Goal: Find specific page/section: Find specific page/section

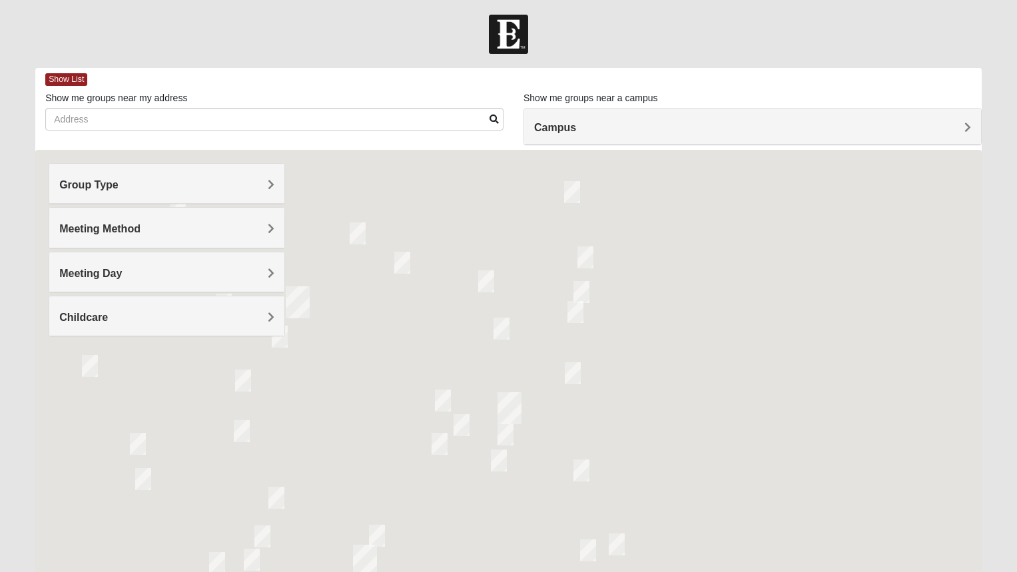
scroll to position [3, 0]
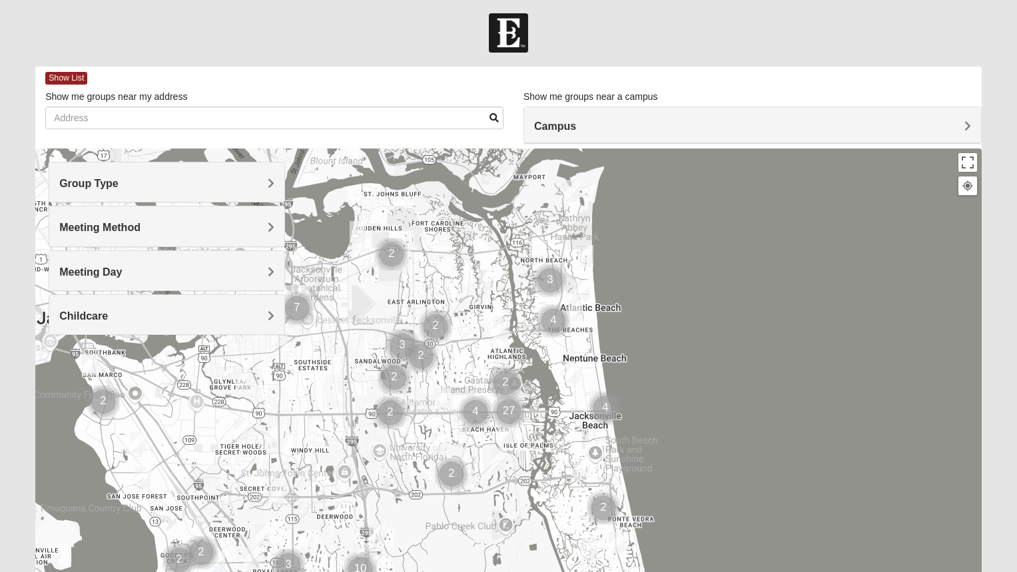
click at [119, 187] on span "Group Type" at bounding box center [88, 183] width 59 height 11
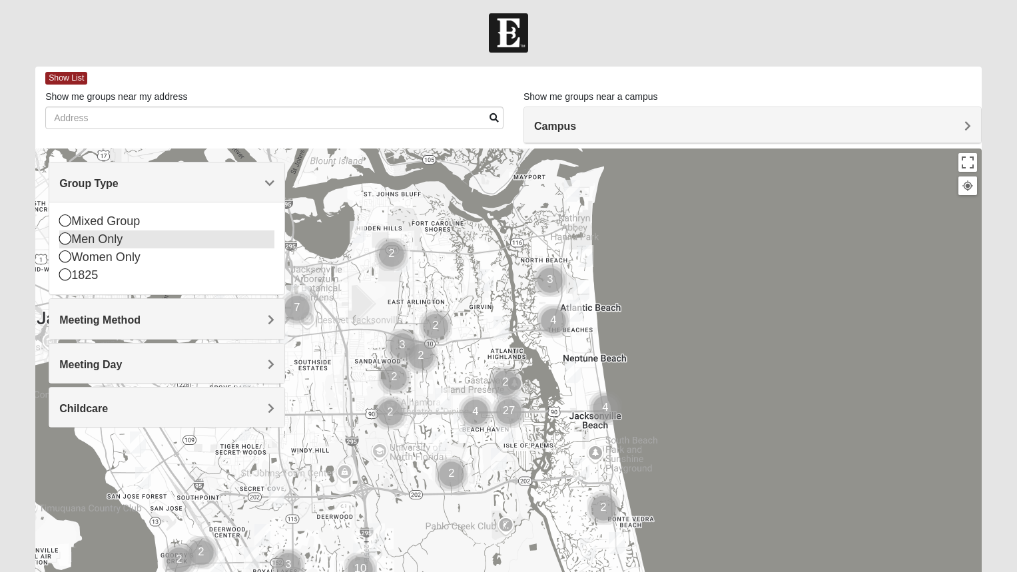
click at [66, 240] on icon at bounding box center [65, 239] width 12 height 12
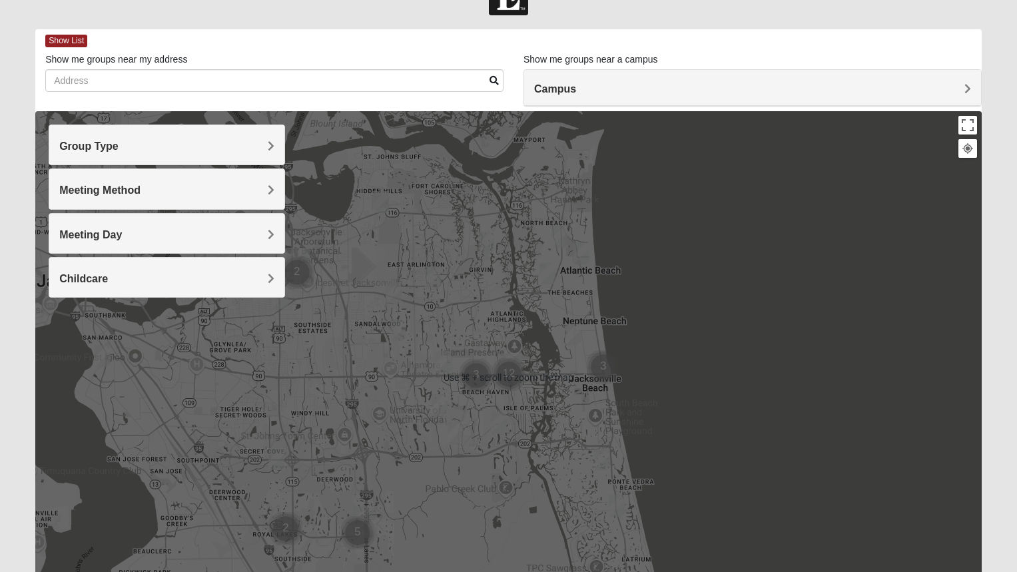
scroll to position [0, 0]
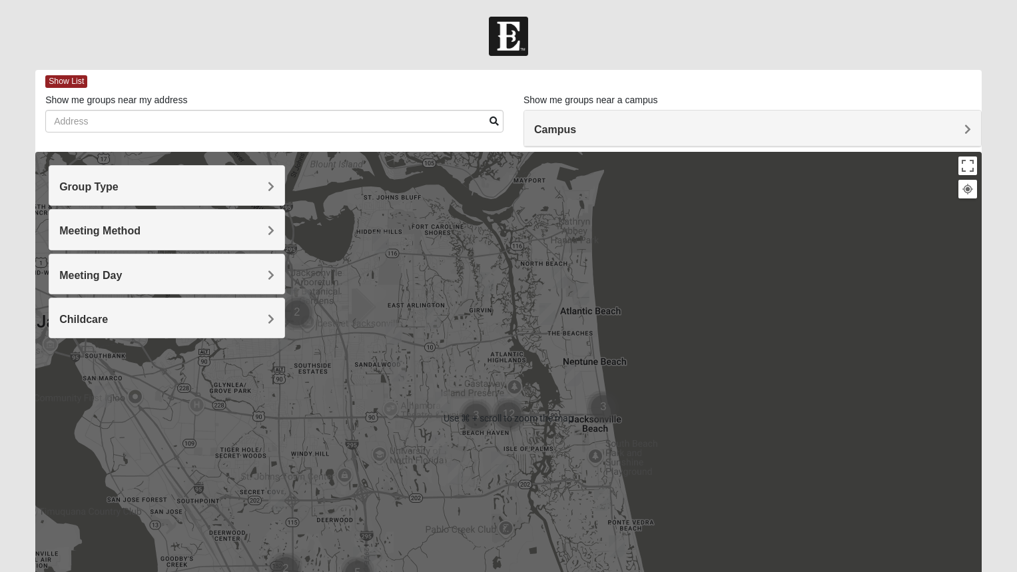
click at [638, 131] on h4 "Campus" at bounding box center [752, 129] width 437 height 13
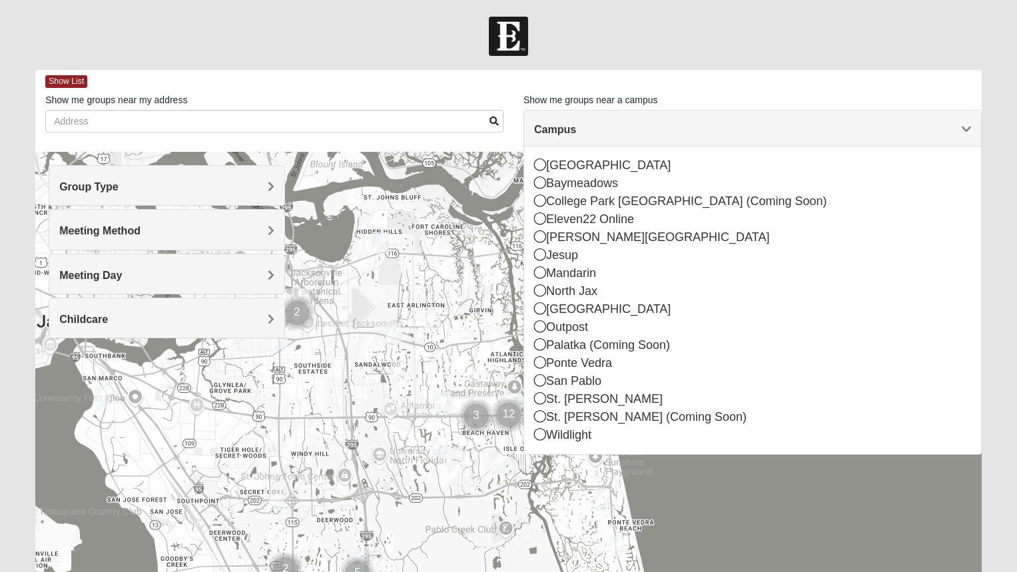
click at [360, 39] on div at bounding box center [508, 36] width 1017 height 39
click at [256, 276] on h4 "Meeting Day" at bounding box center [166, 275] width 215 height 13
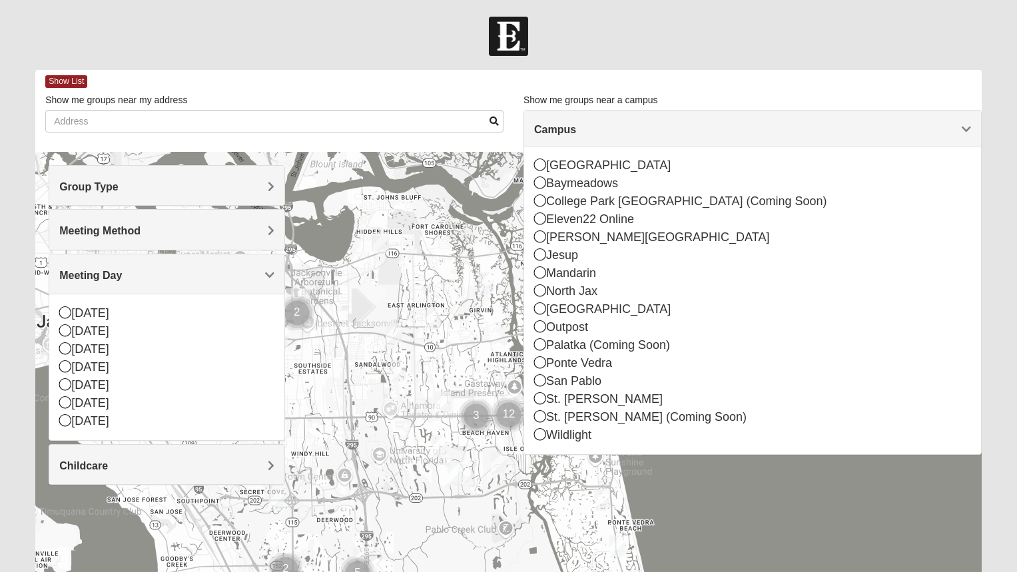
click at [256, 276] on h4 "Meeting Day" at bounding box center [166, 275] width 215 height 13
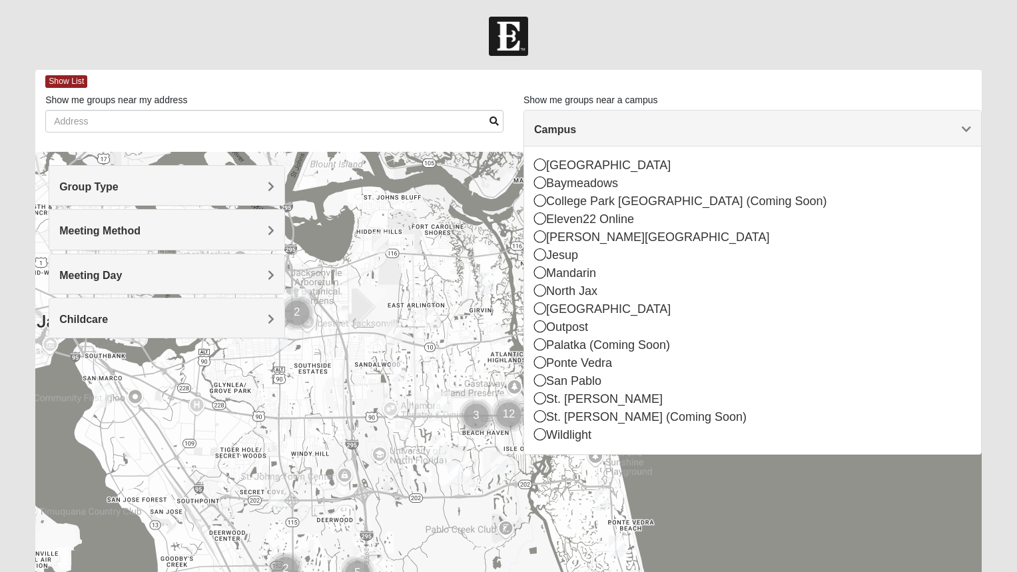
click at [141, 232] on span "Meeting Method" at bounding box center [99, 230] width 81 height 11
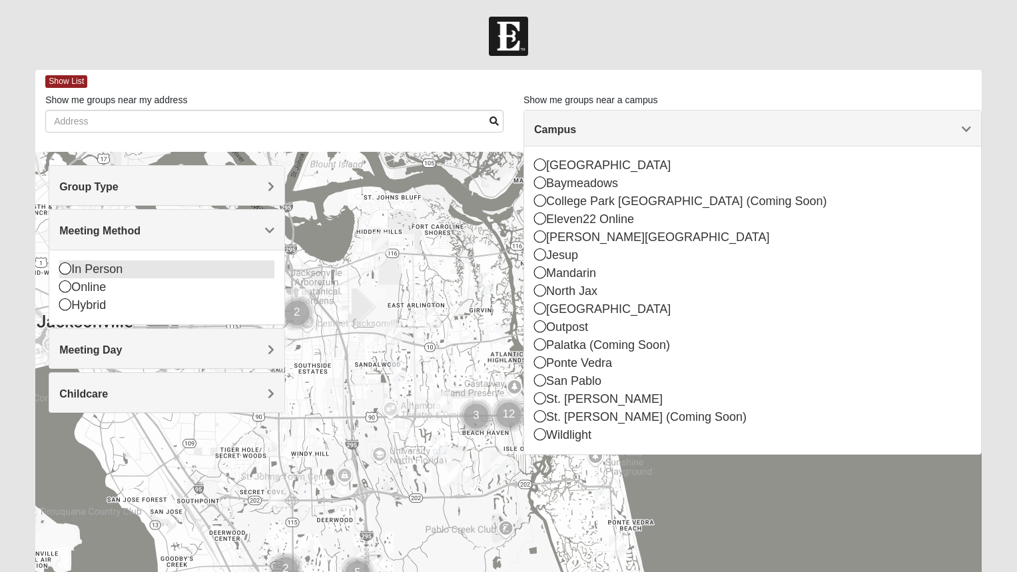
click at [64, 269] on icon at bounding box center [65, 269] width 12 height 12
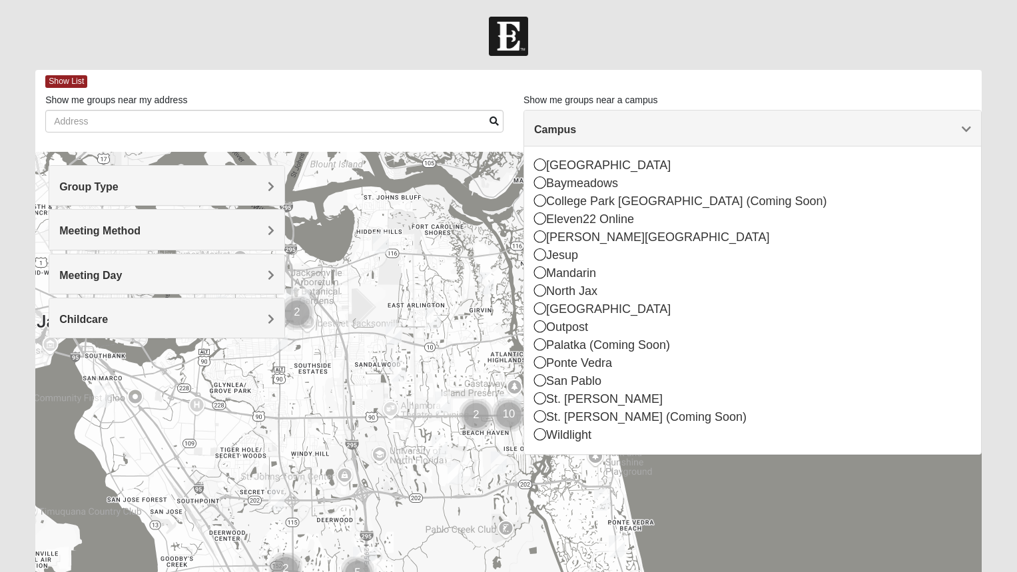
click at [766, 496] on div at bounding box center [508, 418] width 947 height 533
click at [478, 416] on img "Cluster of 2 groups" at bounding box center [476, 415] width 33 height 33
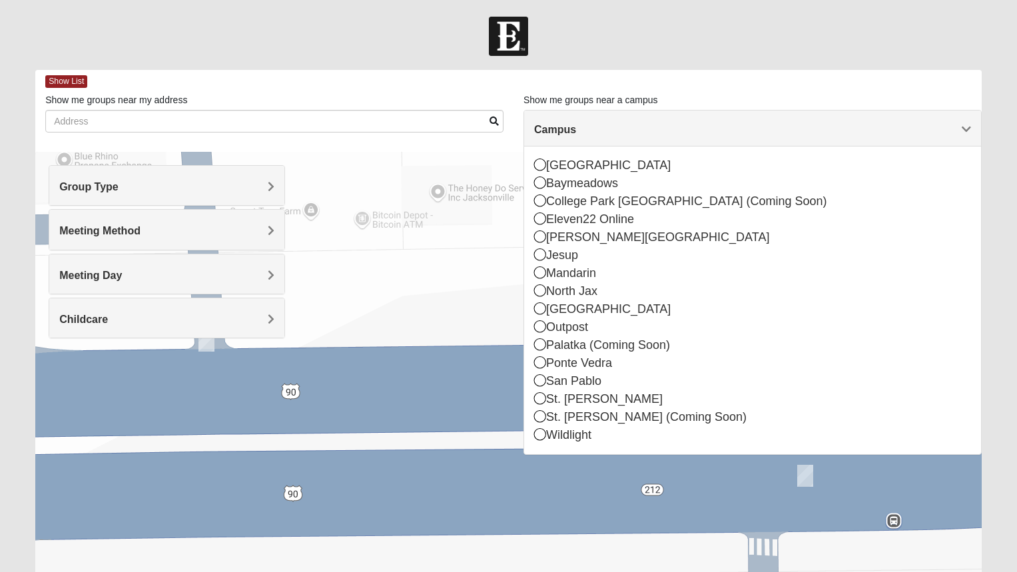
click at [172, 191] on h4 "Group Type" at bounding box center [166, 187] width 215 height 13
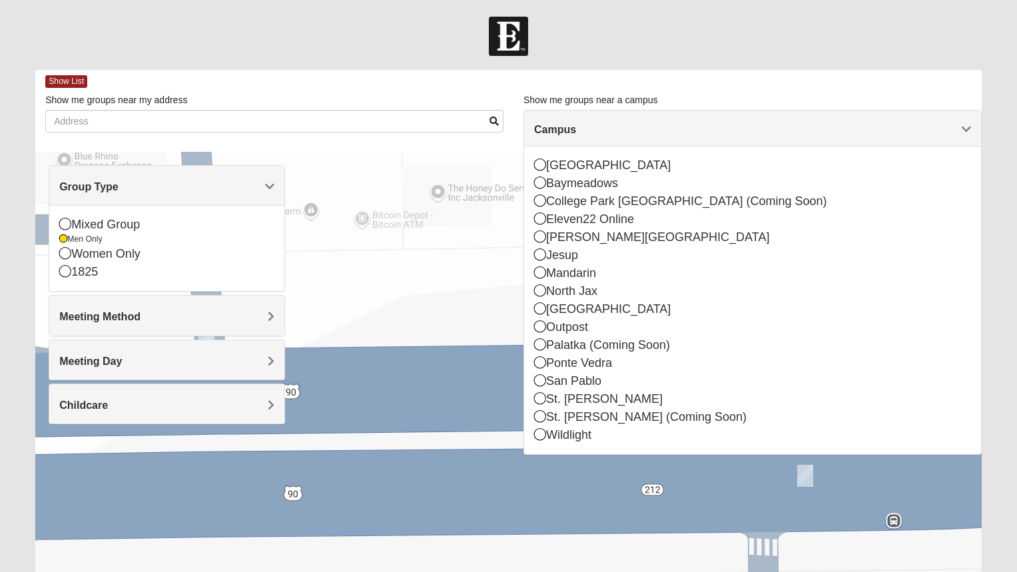
click at [153, 318] on h4 "Meeting Method" at bounding box center [166, 316] width 215 height 13
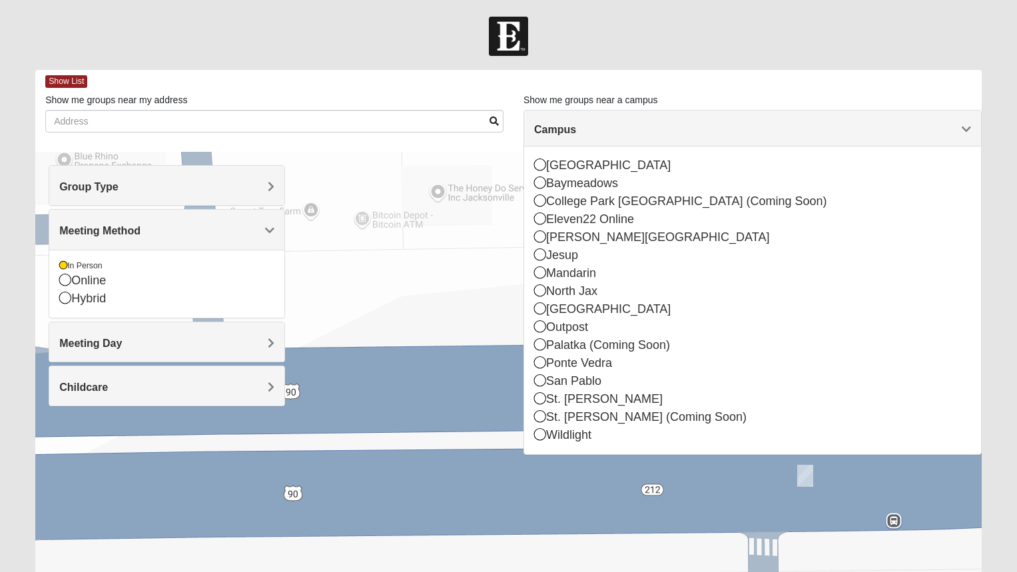
click at [165, 341] on h4 "Meeting Day" at bounding box center [166, 343] width 215 height 13
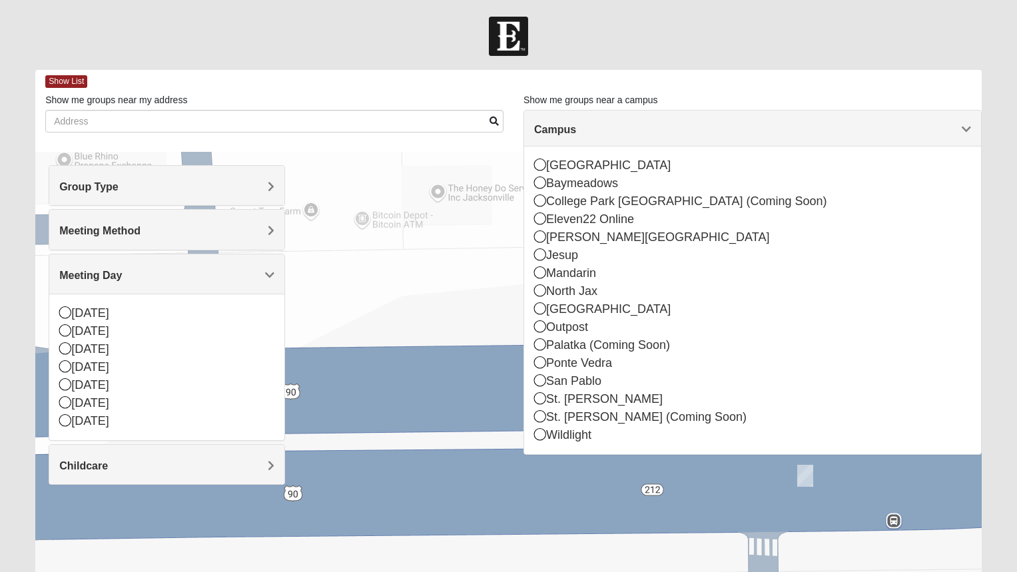
click at [280, 57] on form "Log In Find A Group Error Show List Loading Groups" at bounding box center [508, 375] width 1017 height 717
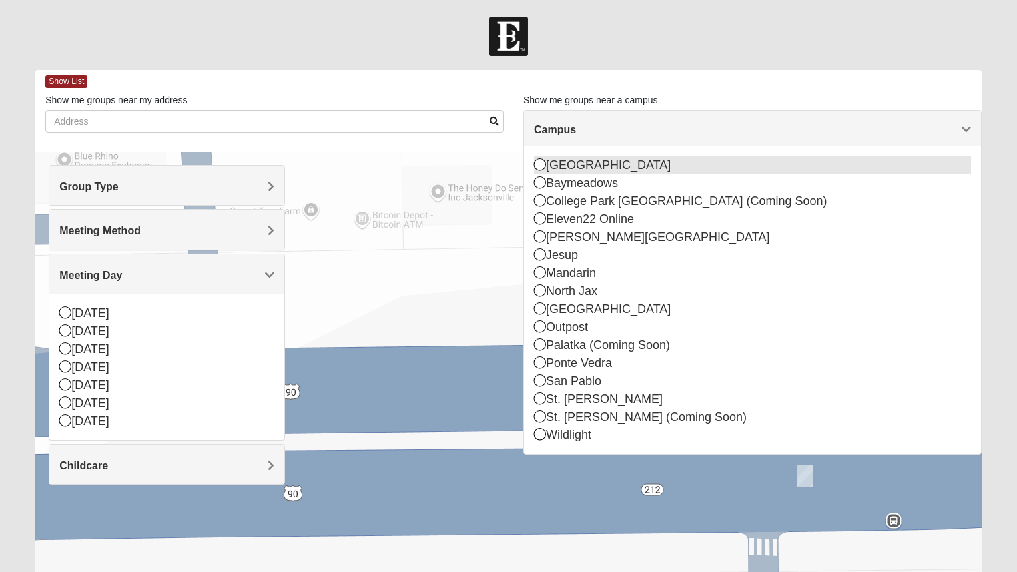
click at [577, 167] on div "[GEOGRAPHIC_DATA]" at bounding box center [752, 166] width 437 height 18
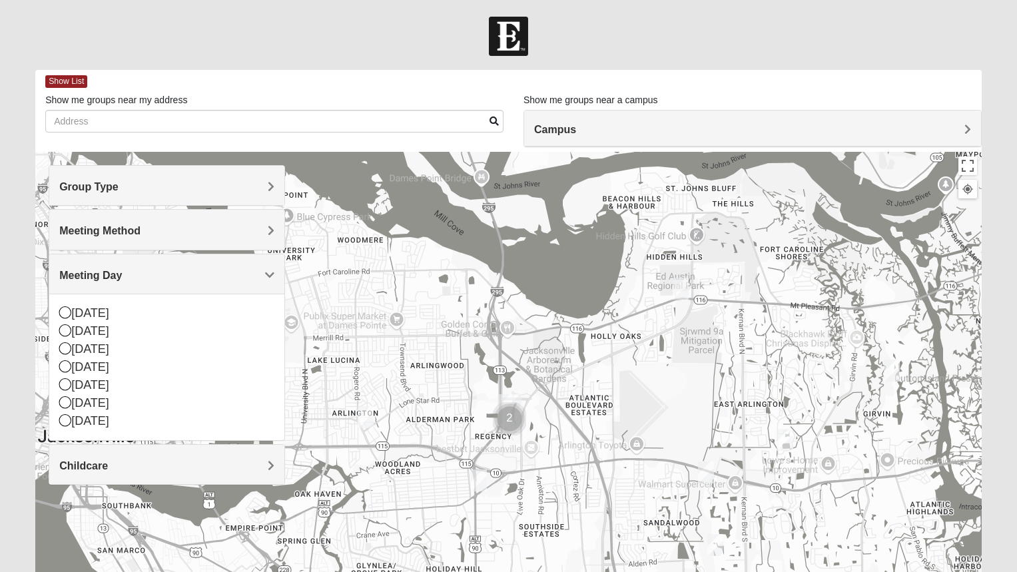
click at [508, 404] on img "Cluster of 2 groups" at bounding box center [509, 418] width 33 height 33
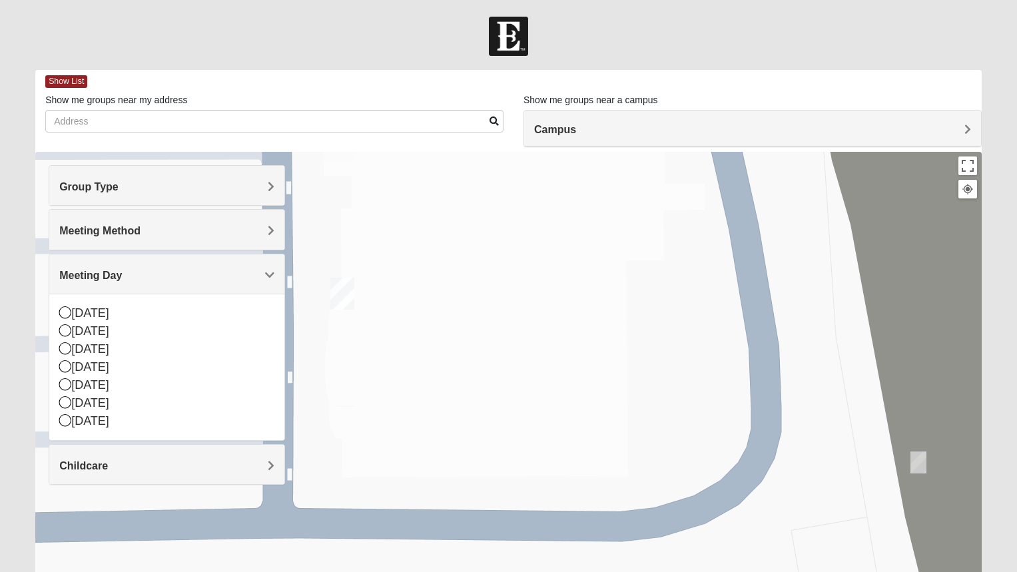
click at [343, 295] on img "Arlington" at bounding box center [342, 294] width 24 height 32
click at [467, 375] on div "Arlington [STREET_ADDRESS]" at bounding box center [508, 418] width 947 height 533
